Goal: Navigation & Orientation: Understand site structure

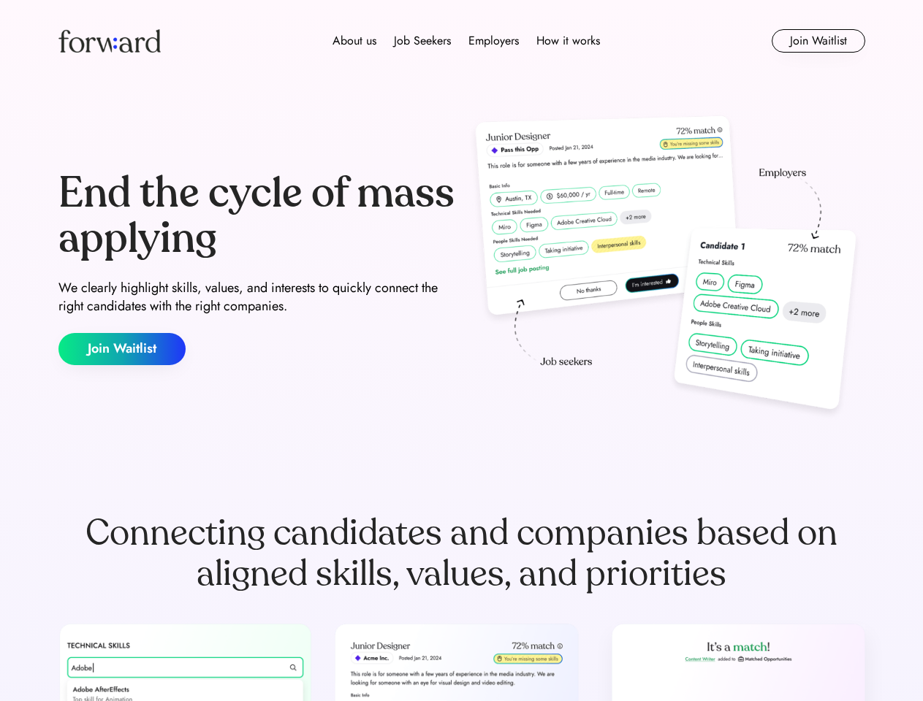
click at [461, 351] on div "End the cycle of mass applying We clearly highlight skills, values, and interes…" at bounding box center [461, 268] width 807 height 314
click at [462, 41] on div "About us Job Seekers Employers How it works" at bounding box center [466, 41] width 576 height 18
click at [110, 41] on img at bounding box center [109, 40] width 102 height 23
click at [466, 41] on div "About us Job Seekers Employers How it works" at bounding box center [466, 41] width 576 height 18
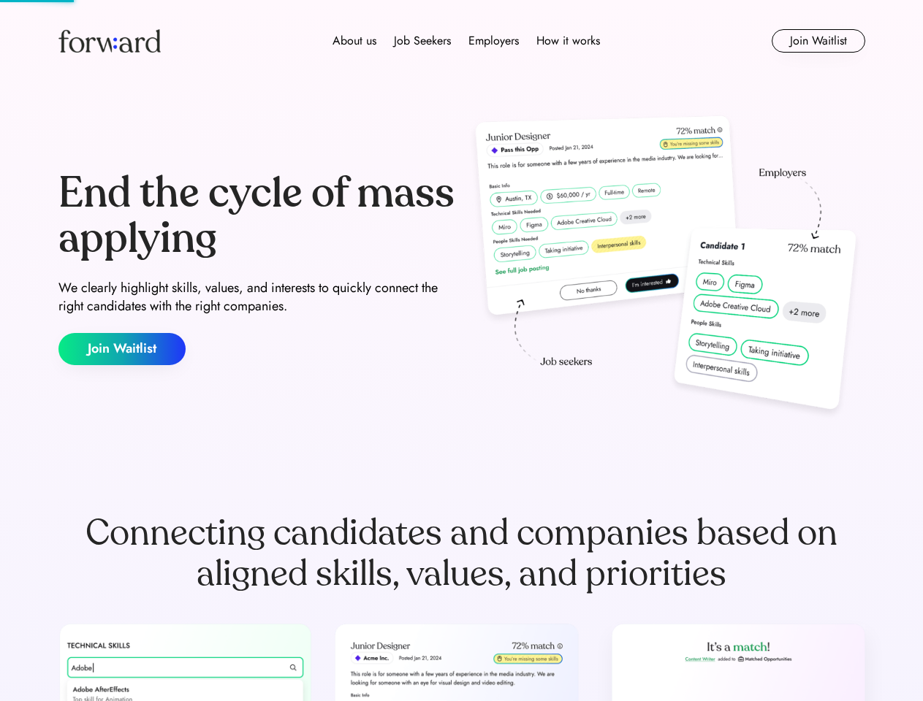
click at [354, 41] on div "About us" at bounding box center [354, 41] width 44 height 18
click at [422, 41] on div "Job Seekers" at bounding box center [422, 41] width 57 height 18
click at [493, 41] on div "Employers" at bounding box center [493, 41] width 50 height 18
click at [567, 41] on div "How it works" at bounding box center [568, 41] width 64 height 18
click at [817, 41] on button "Join Waitlist" at bounding box center [818, 40] width 94 height 23
